Goal: Task Accomplishment & Management: Complete application form

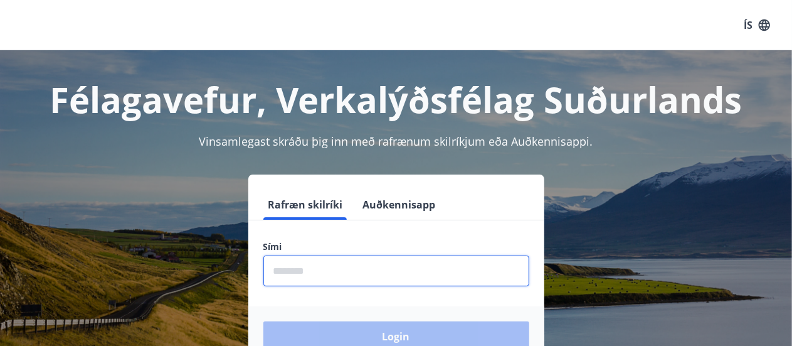
click at [322, 269] on input "phone" at bounding box center [397, 270] width 266 height 31
type input "********"
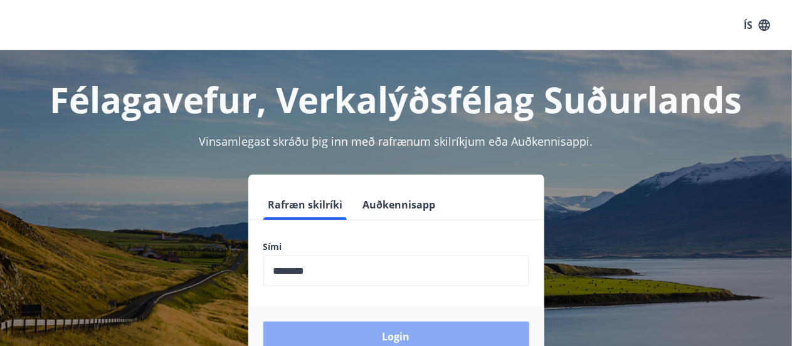
click at [402, 331] on button "Login" at bounding box center [397, 336] width 266 height 30
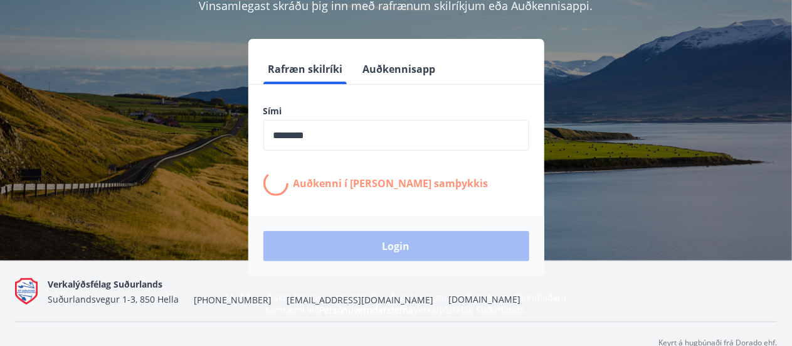
scroll to position [140, 0]
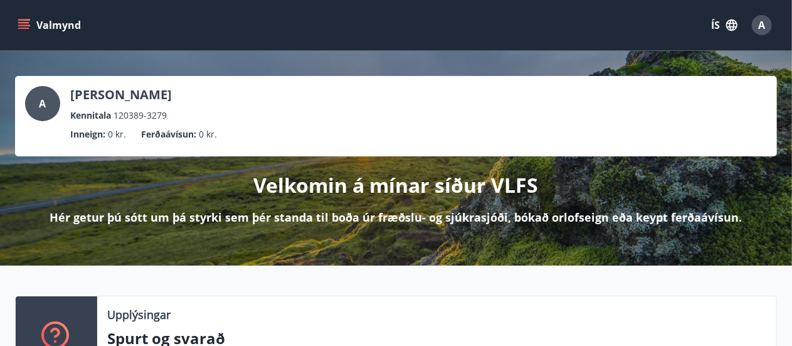
click at [23, 22] on icon "menu" at bounding box center [23, 22] width 11 height 1
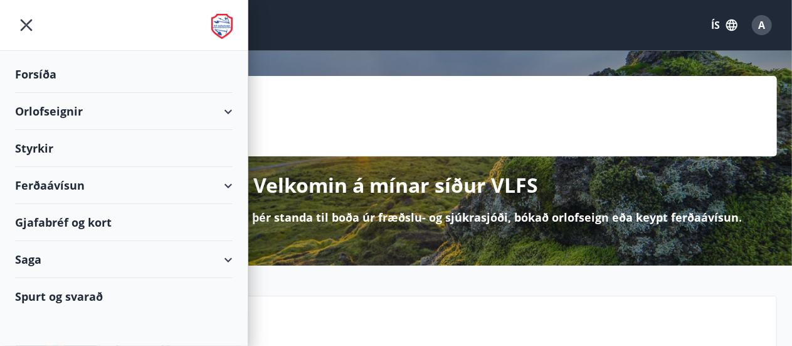
click at [228, 184] on div "Ferðaávísun" at bounding box center [124, 185] width 218 height 37
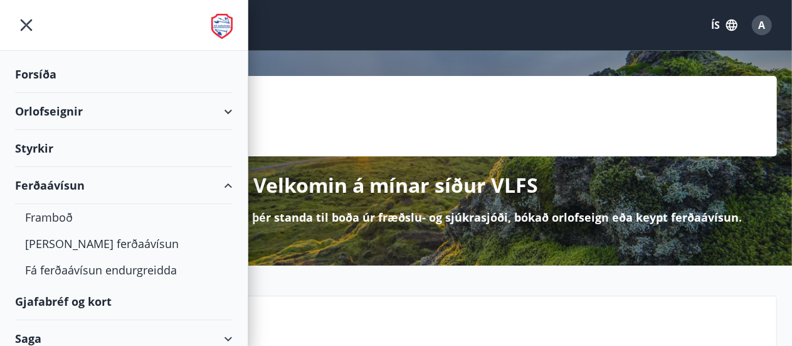
click at [216, 110] on div "Orlofseignir" at bounding box center [124, 111] width 218 height 37
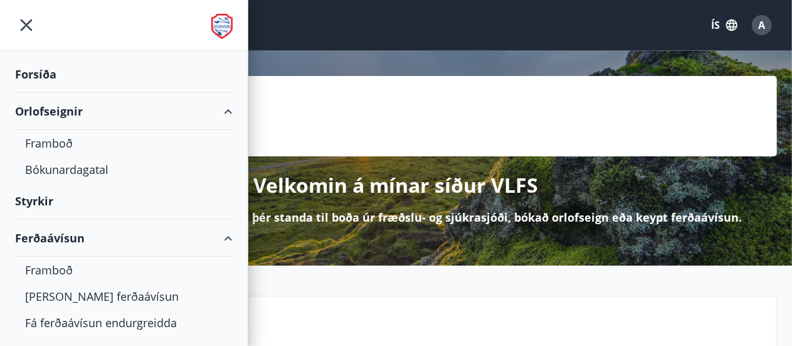
click at [216, 110] on div "Orlofseignir" at bounding box center [124, 111] width 218 height 37
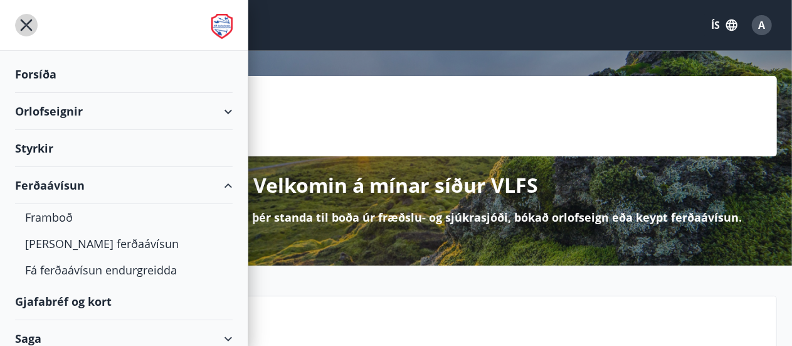
click at [23, 19] on icon "menu" at bounding box center [26, 25] width 23 height 23
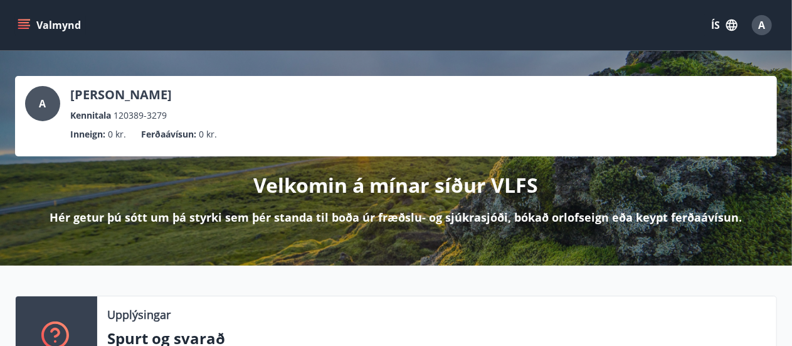
click at [24, 26] on icon "menu" at bounding box center [24, 25] width 13 height 13
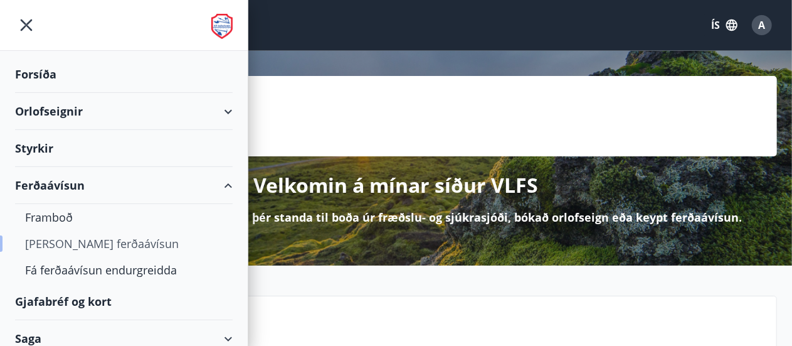
click at [56, 248] on div "Kaupa ferðaávísun" at bounding box center [124, 243] width 198 height 26
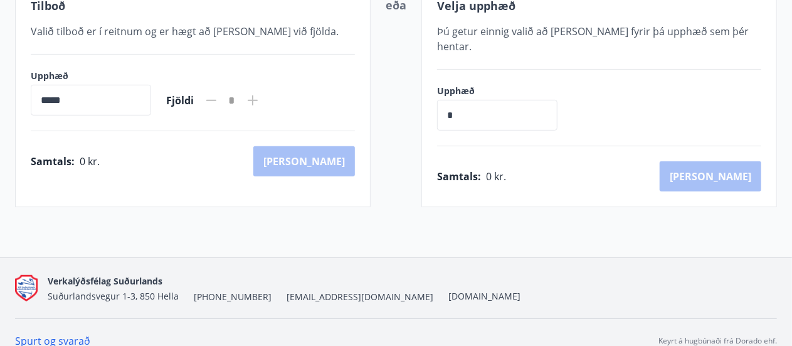
scroll to position [10, 0]
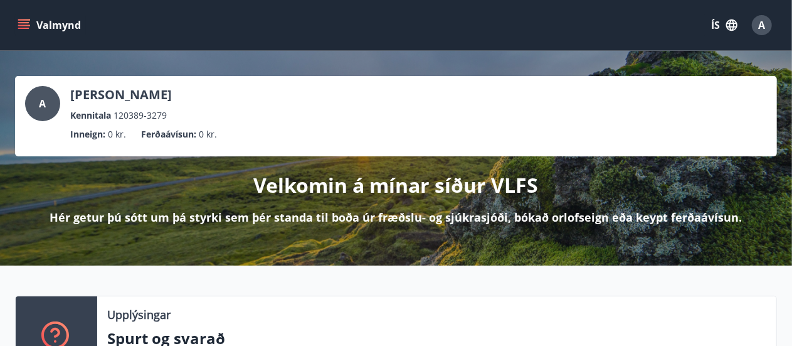
click at [24, 18] on button "Valmynd" at bounding box center [50, 25] width 71 height 23
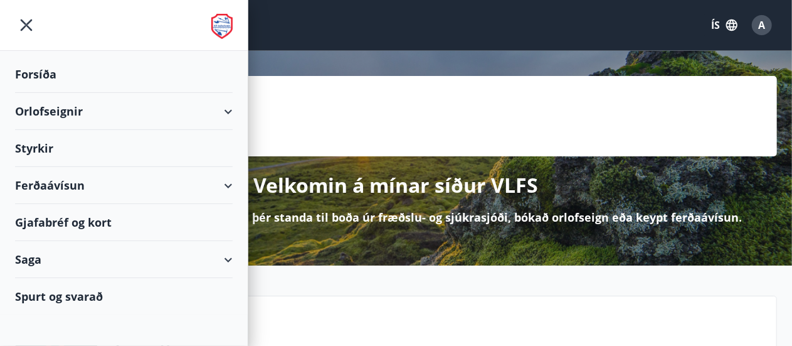
click at [222, 105] on div "Orlofseignir" at bounding box center [124, 111] width 218 height 37
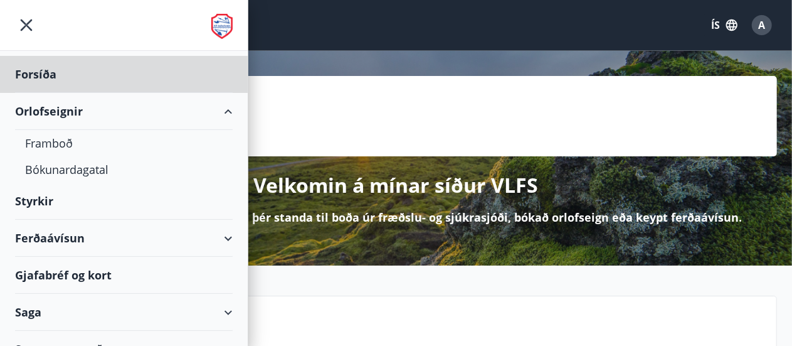
click at [41, 93] on div "Styrkir" at bounding box center [124, 74] width 218 height 37
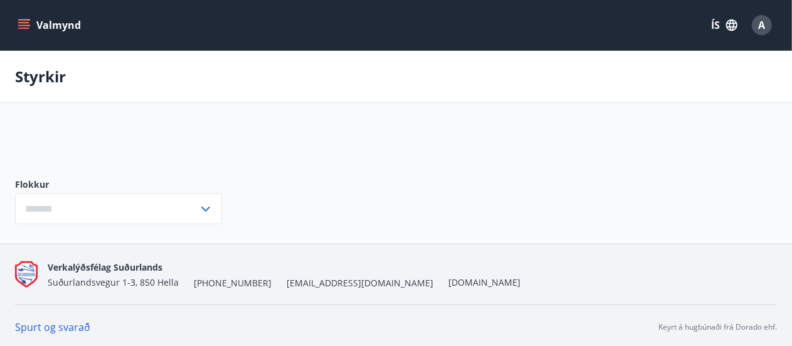
type input "***"
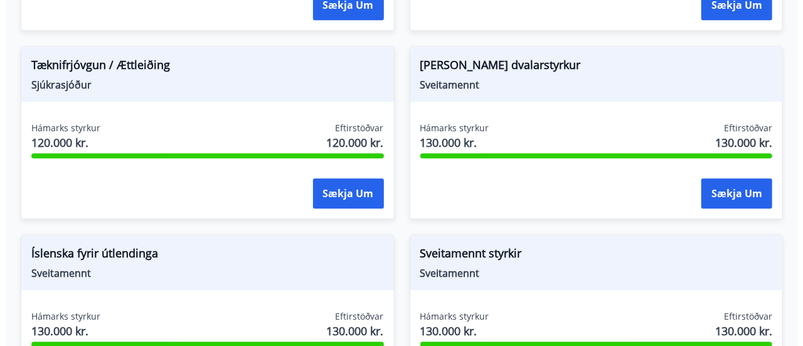
scroll to position [1690, 0]
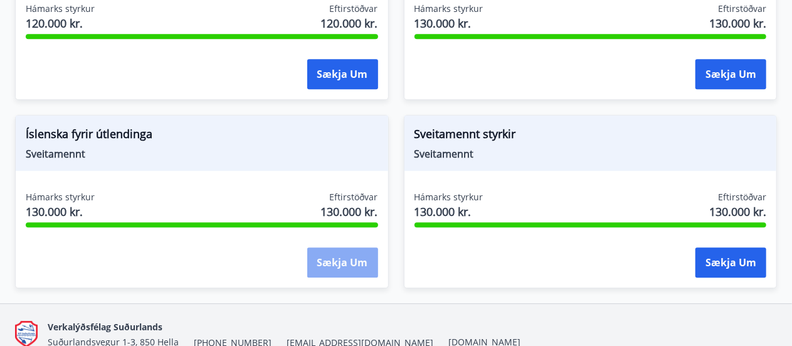
click at [350, 253] on button "Sækja um" at bounding box center [342, 262] width 71 height 30
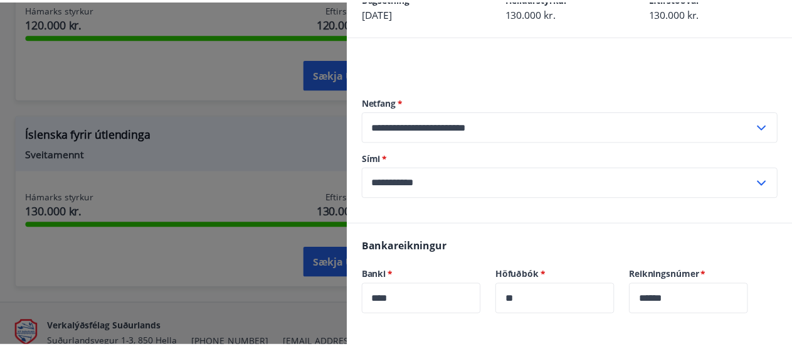
scroll to position [0, 0]
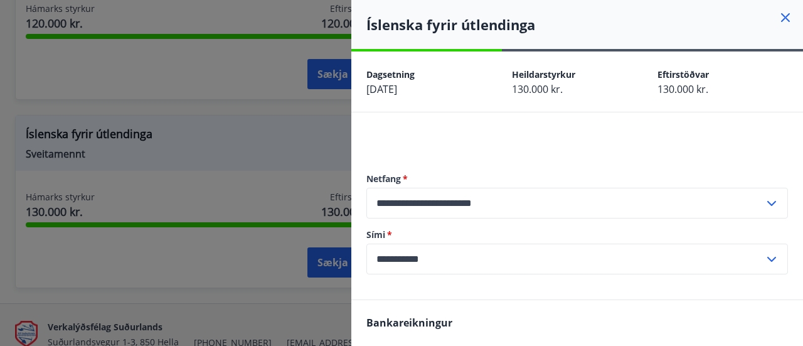
click at [778, 14] on icon at bounding box center [785, 17] width 15 height 15
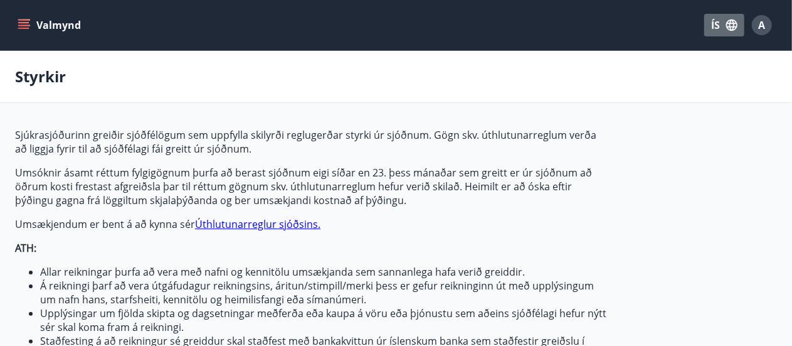
click at [721, 29] on button "ÍS" at bounding box center [725, 25] width 40 height 23
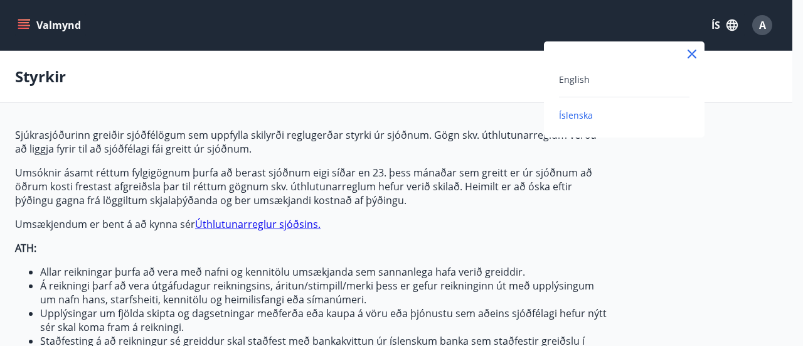
click at [582, 73] on div "English" at bounding box center [624, 79] width 130 height 15
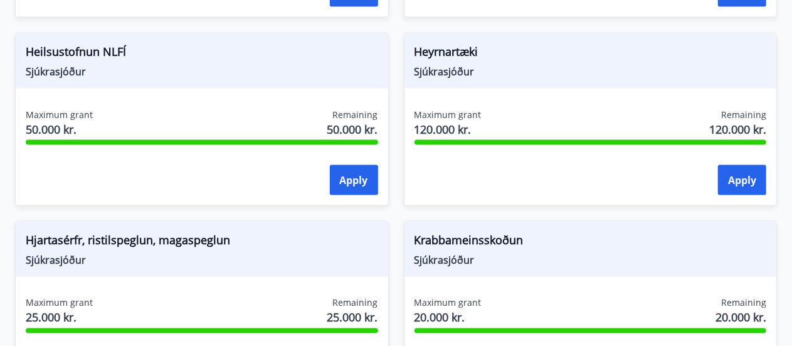
scroll to position [839, 0]
